Goal: Information Seeking & Learning: Learn about a topic

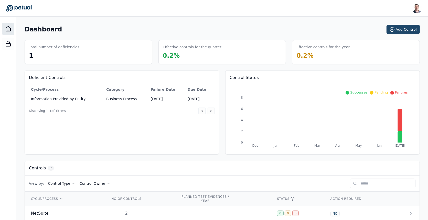
click at [406, 31] on button "Add Control" at bounding box center [403, 29] width 33 height 9
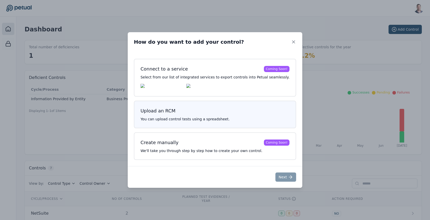
click at [238, 120] on p "You can upload control tests using a spreadsheet." at bounding box center [215, 119] width 149 height 5
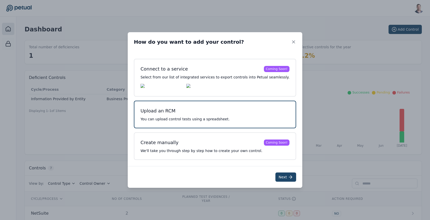
click at [279, 177] on button "Next" at bounding box center [285, 177] width 21 height 9
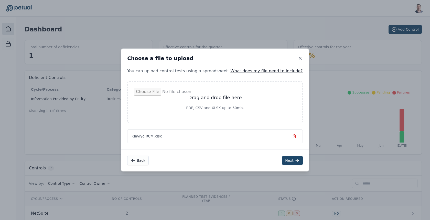
click at [282, 157] on button "Next" at bounding box center [292, 160] width 21 height 9
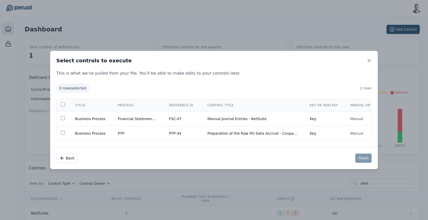
click at [65, 103] on th at bounding box center [63, 105] width 12 height 13
click at [368, 61] on icon at bounding box center [369, 60] width 3 height 3
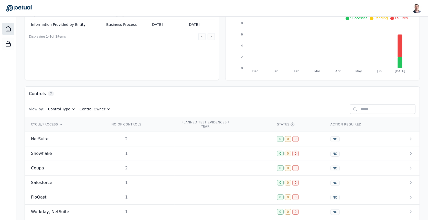
scroll to position [77, 0]
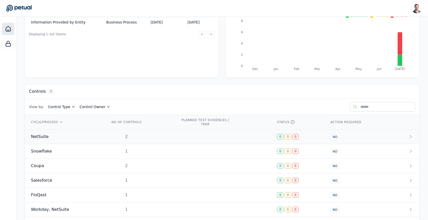
click at [96, 137] on td "NetSuite" at bounding box center [64, 137] width 79 height 15
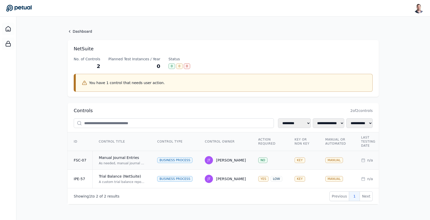
click at [146, 159] on td "Manual Journal Entries As needed, manual journal entries are prepared in NetSui…" at bounding box center [122, 160] width 59 height 19
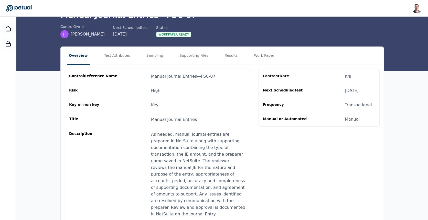
scroll to position [29, 0]
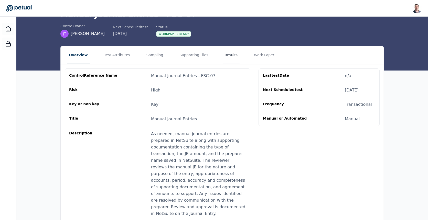
click at [228, 48] on button "Results" at bounding box center [231, 55] width 17 height 18
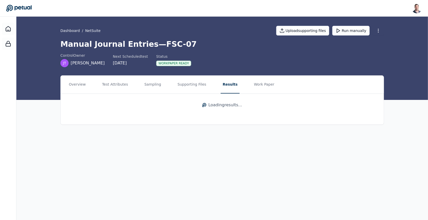
scroll to position [0, 0]
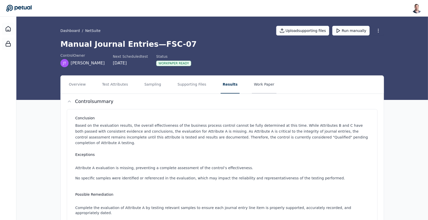
click at [257, 88] on button "Work Paper" at bounding box center [264, 85] width 25 height 18
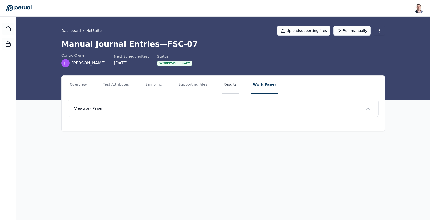
click at [224, 80] on button "Results" at bounding box center [230, 85] width 17 height 18
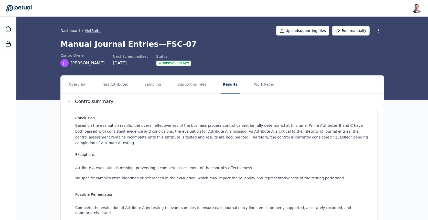
click at [87, 30] on button "NetSuite" at bounding box center [92, 30] width 15 height 5
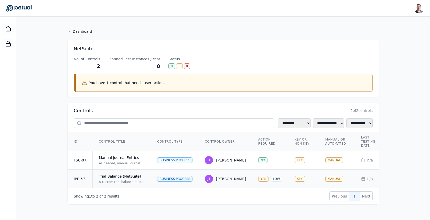
click at [121, 180] on div "A custom trial balance report is generated from NetSuite on a monthly basis. Th…" at bounding box center [122, 182] width 46 height 4
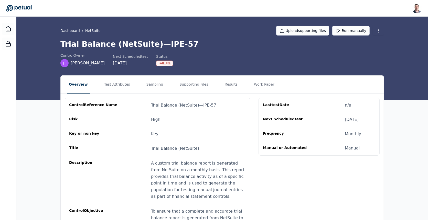
scroll to position [0, 0]
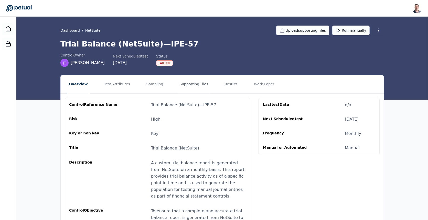
click at [186, 85] on button "Supporting Files" at bounding box center [193, 85] width 33 height 18
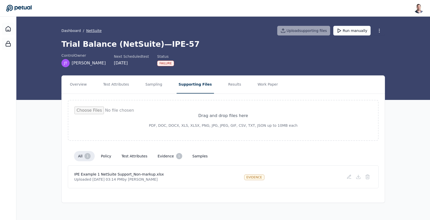
click at [90, 31] on button "NetSuite" at bounding box center [93, 30] width 15 height 5
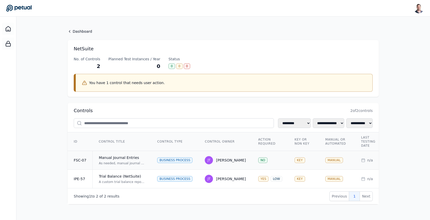
click at [116, 158] on div "Manual Journal Entries" at bounding box center [122, 157] width 46 height 5
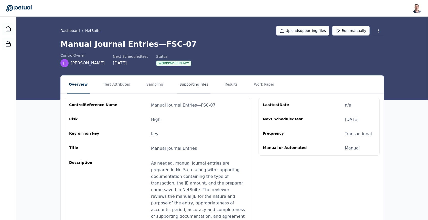
click at [194, 83] on button "Supporting Files" at bounding box center [193, 85] width 33 height 18
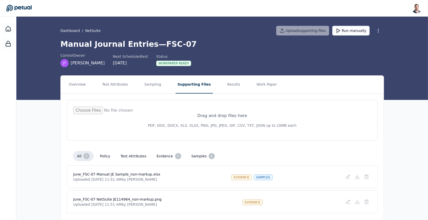
scroll to position [15, 0]
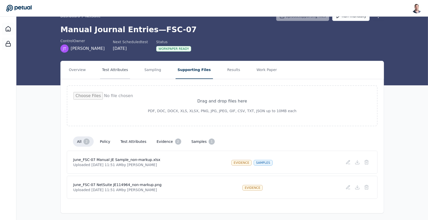
click at [105, 71] on button "Test Attributes" at bounding box center [115, 70] width 30 height 18
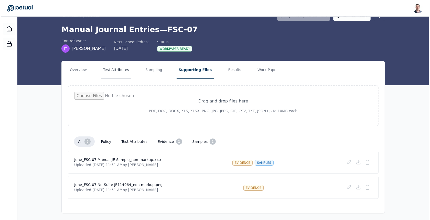
scroll to position [0, 0]
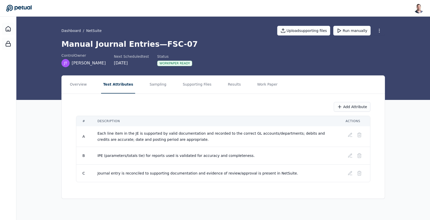
click at [222, 154] on span "IPE (parameters/totals tie) for reports used is validated for accuracy and comp…" at bounding box center [176, 156] width 157 height 4
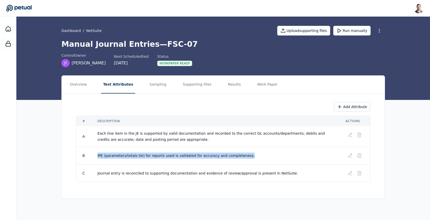
click at [222, 154] on span "IPE (parameters/totals tie) for reports used is validated for accuracy and comp…" at bounding box center [176, 156] width 157 height 4
click at [196, 90] on button "Supporting Files" at bounding box center [197, 85] width 33 height 18
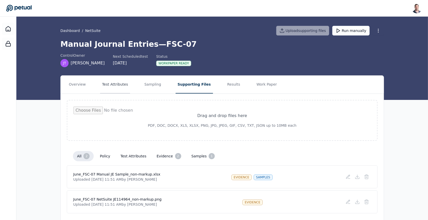
click at [121, 83] on button "Test Attributes" at bounding box center [115, 85] width 30 height 18
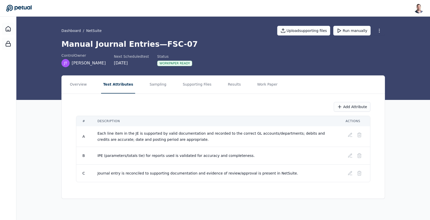
click at [191, 154] on span "IPE (parameters/totals tie) for reports used is validated for accuracy and comp…" at bounding box center [176, 156] width 157 height 4
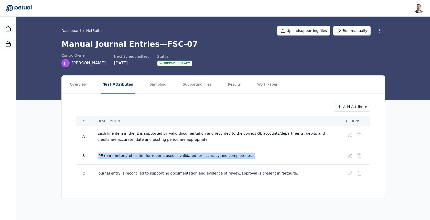
click at [191, 154] on span "IPE (parameters/totals tie) for reports used is validated for accuracy and comp…" at bounding box center [176, 156] width 157 height 4
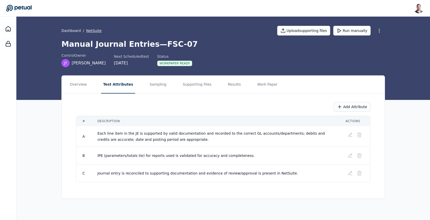
click at [95, 31] on button "NetSuite" at bounding box center [93, 30] width 15 height 5
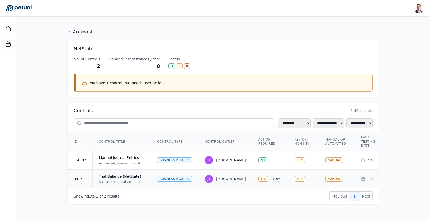
click at [120, 174] on div "Trial Balance (NetSuite)" at bounding box center [122, 176] width 46 height 5
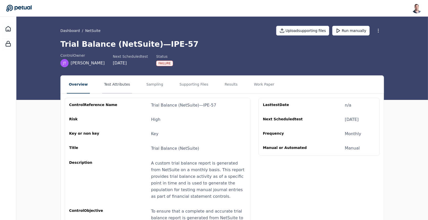
click at [123, 77] on button "Test Attributes" at bounding box center [117, 85] width 30 height 18
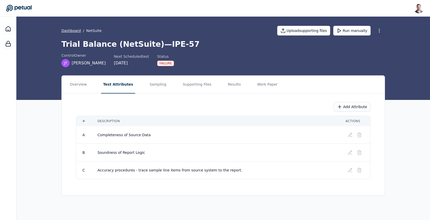
click at [75, 31] on link "Dashboard" at bounding box center [70, 30] width 19 height 5
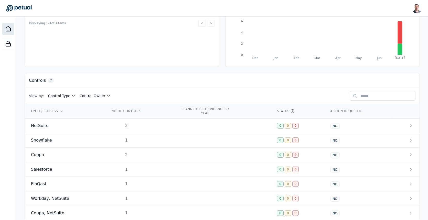
scroll to position [95, 0]
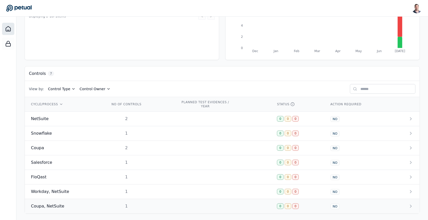
click at [88, 205] on div "Coupa, NetSuite" at bounding box center [64, 207] width 67 height 6
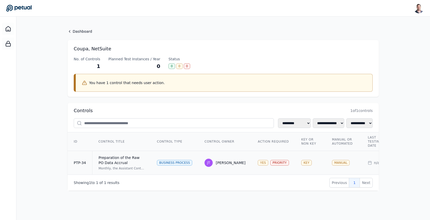
click at [111, 160] on div "Preparation of the Raw PO Data Accrual" at bounding box center [122, 160] width 46 height 10
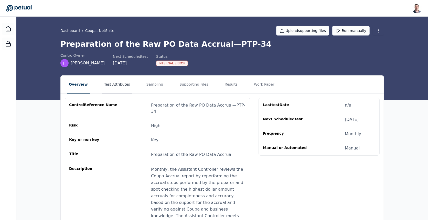
click at [122, 87] on button "Test Attributes" at bounding box center [117, 85] width 30 height 18
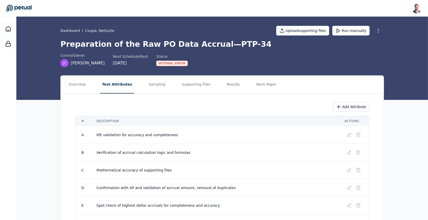
click at [164, 43] on h1 "Preparation of the Raw PO Data Accrual — PTP-34" at bounding box center [222, 44] width 324 height 9
